Goal: Obtain resource: Obtain resource

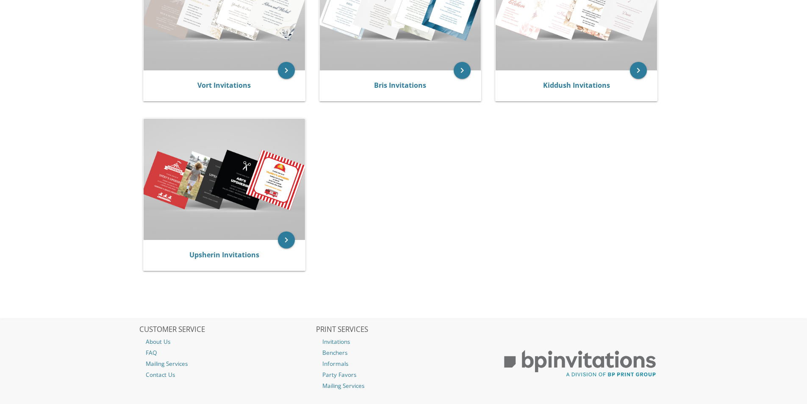
scroll to position [244, 0]
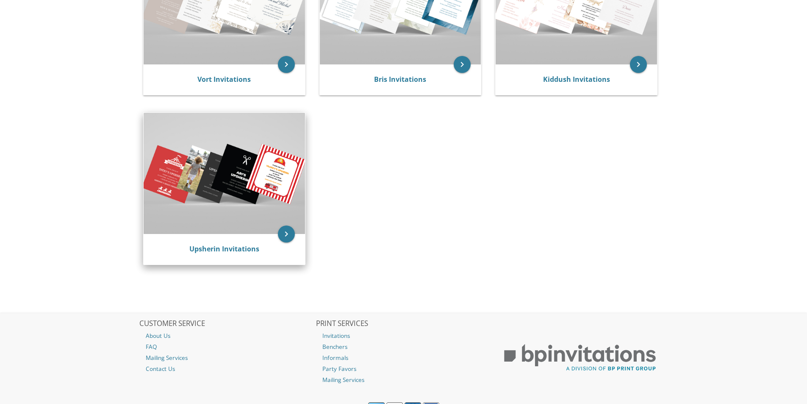
click at [273, 203] on img at bounding box center [224, 173] width 161 height 121
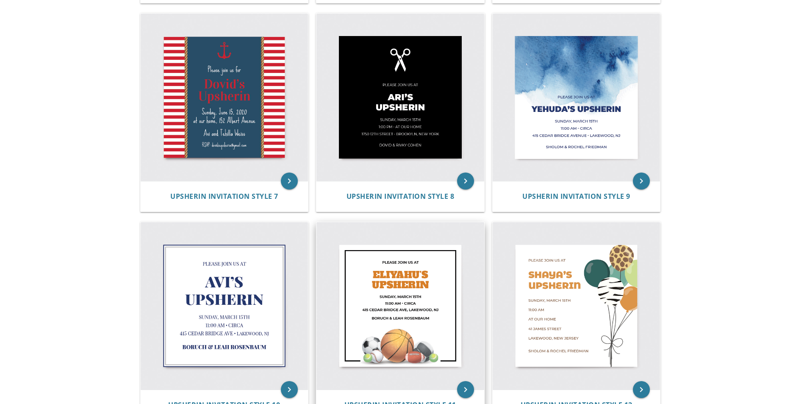
scroll to position [587, 0]
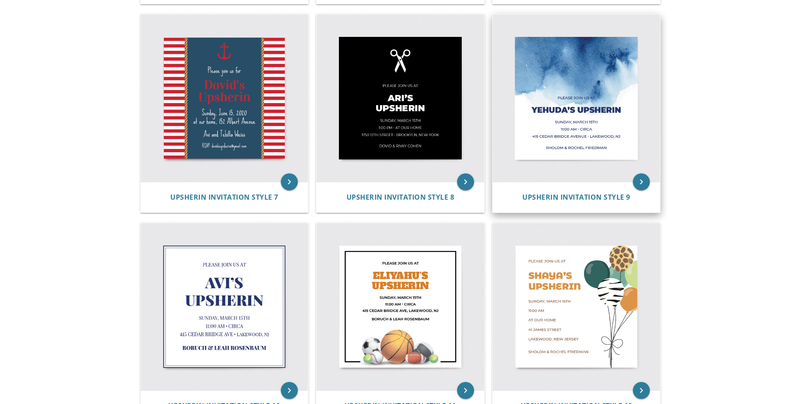
click at [576, 84] on img at bounding box center [577, 98] width 168 height 168
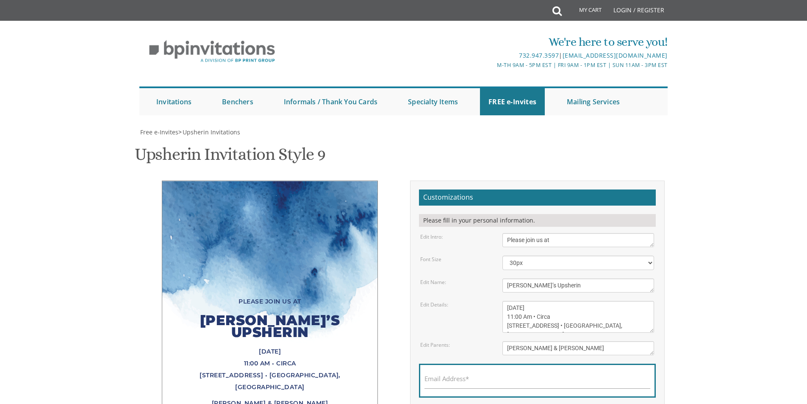
scroll to position [149, 0]
click at [558, 233] on textarea "Please join us at" at bounding box center [578, 240] width 152 height 14
drag, startPoint x: 529, startPoint y: 138, endPoint x: 493, endPoint y: 141, distance: 36.1
click at [493, 278] on div "Edit Name: Yehuda’s Upsherin" at bounding box center [537, 285] width 247 height 14
drag, startPoint x: 573, startPoint y: 91, endPoint x: 456, endPoint y: 96, distance: 117.5
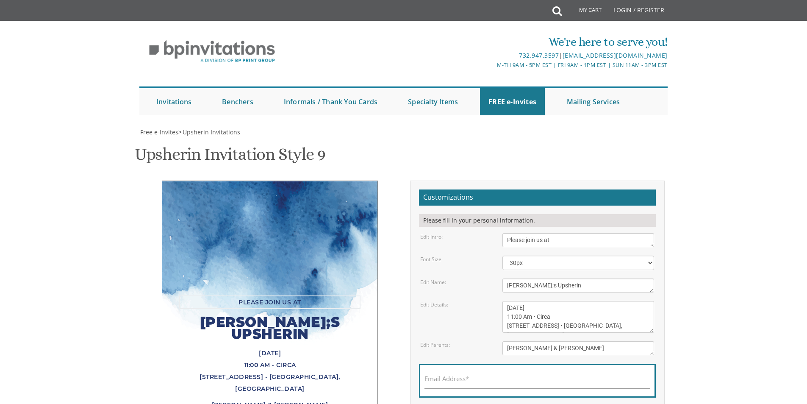
click at [456, 233] on div "Edit Intro: Please join us at" at bounding box center [537, 240] width 247 height 14
click at [524, 278] on textarea "Yehuda’s Upsherin" at bounding box center [578, 285] width 152 height 14
type textarea "Yosef's Upsherin"
drag, startPoint x: 558, startPoint y: 94, endPoint x: 484, endPoint y: 99, distance: 74.3
click at [484, 189] on form "Customizations Please fill in your personal information. Edit Intro: Please joi…" at bounding box center [537, 309] width 237 height 241
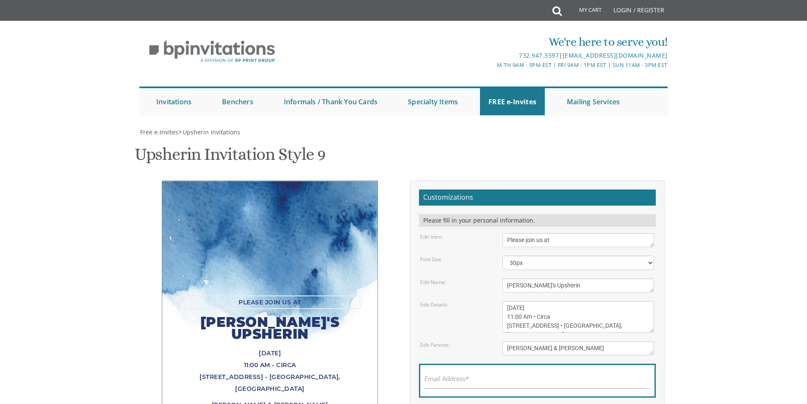
type textarea "T"
type textarea "Your invited"
drag, startPoint x: 560, startPoint y: 161, endPoint x: 531, endPoint y: 157, distance: 29.5
click at [531, 301] on textarea "Sunday, March 15th 11:00 Am • Circa 415 Cedar Bridge Avenue • Lakewood, NJ" at bounding box center [578, 317] width 152 height 32
drag, startPoint x: 520, startPoint y: 168, endPoint x: 506, endPoint y: 166, distance: 13.7
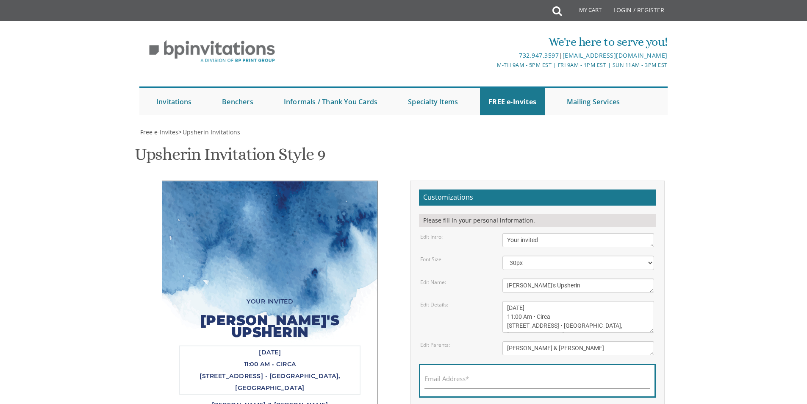
click at [506, 301] on textarea "Sunday, March 15th 11:00 Am • Circa 415 Cedar Bridge Avenue • Lakewood, NJ" at bounding box center [578, 317] width 152 height 32
drag, startPoint x: 550, startPoint y: 167, endPoint x: 538, endPoint y: 168, distance: 12.7
click at [538, 301] on textarea "Sunday, March 15th 11:00 Am • Circa 415 Cedar Bridge Avenue • Lakewood, NJ" at bounding box center [578, 317] width 152 height 32
drag, startPoint x: 573, startPoint y: 177, endPoint x: 505, endPoint y: 175, distance: 68.7
click at [505, 301] on textarea "Sunday, March 15th 11:00 Am • Circa 415 Cedar Bridge Avenue • Lakewood, NJ" at bounding box center [578, 317] width 152 height 32
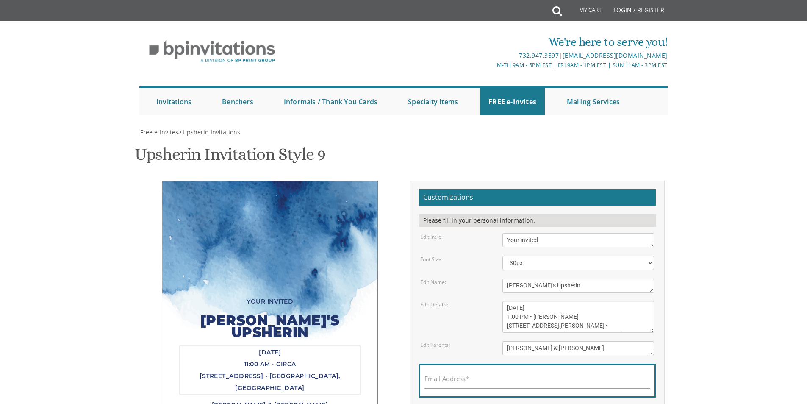
type textarea "Sunday, October 19th 1:00 PM • Gelb 10 King Solomon Drive • Lakewood, NJ"
click at [577, 341] on textarea "Sholom & Rochel Friedman" at bounding box center [578, 348] width 152 height 14
drag, startPoint x: 587, startPoint y: 197, endPoint x: 476, endPoint y: 195, distance: 110.6
click at [476, 341] on div "Edit Parents: Sholom & Rochel Friedman" at bounding box center [537, 348] width 247 height 14
type textarea "Avinoam & Rivky Gelb"
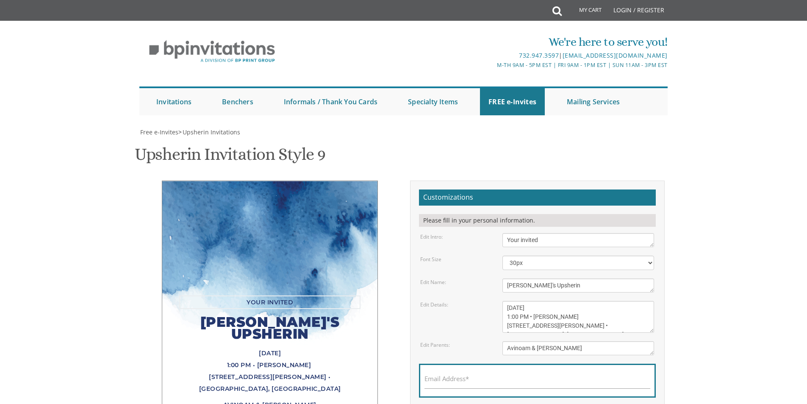
drag, startPoint x: 566, startPoint y: 88, endPoint x: 547, endPoint y: 91, distance: 19.3
click at [547, 233] on textarea "Please join us at" at bounding box center [578, 240] width 152 height 14
click at [565, 233] on textarea "Please join us at" at bounding box center [578, 240] width 152 height 14
type textarea "Your invited to"
click at [581, 278] on textarea "Yehuda’s Upsherin" at bounding box center [578, 285] width 152 height 14
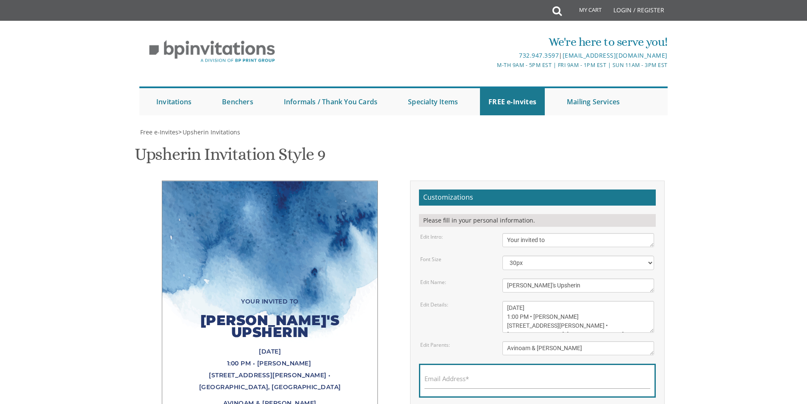
click at [529, 301] on textarea "Sunday, March 15th 11:00 Am • Circa 415 Cedar Bridge Avenue • Lakewood, NJ" at bounding box center [578, 317] width 152 height 32
click at [584, 278] on textarea "Yehuda’s Upsherin" at bounding box center [578, 285] width 152 height 14
click at [585, 301] on textarea "Sunday, March 15th 11:00 Am • Circa 415 Cedar Bridge Avenue • Lakewood, NJ" at bounding box center [578, 317] width 152 height 32
type textarea "Sunday, October 19th 1:00 PM- 3:00 PM • Gelb House 10 King Solomon Drive • Lake…"
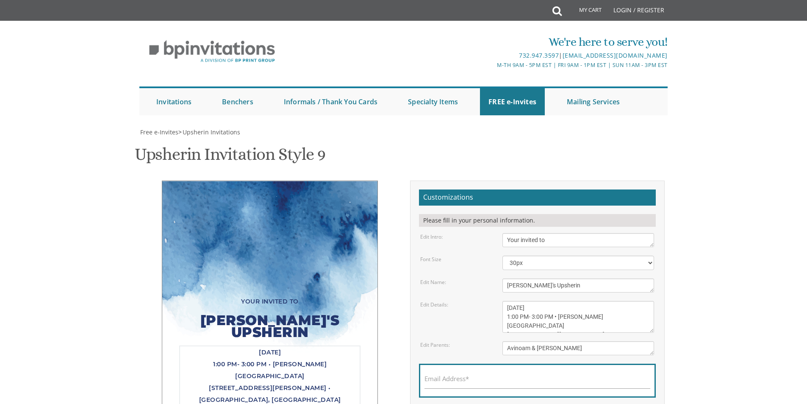
click at [463, 374] on label "Email Address*" at bounding box center [446, 378] width 44 height 9
click at [463, 378] on input "Email Address*" at bounding box center [537, 383] width 226 height 11
type input "rgelb@fcc-corp.com"
